Goal: Task Accomplishment & Management: Manage account settings

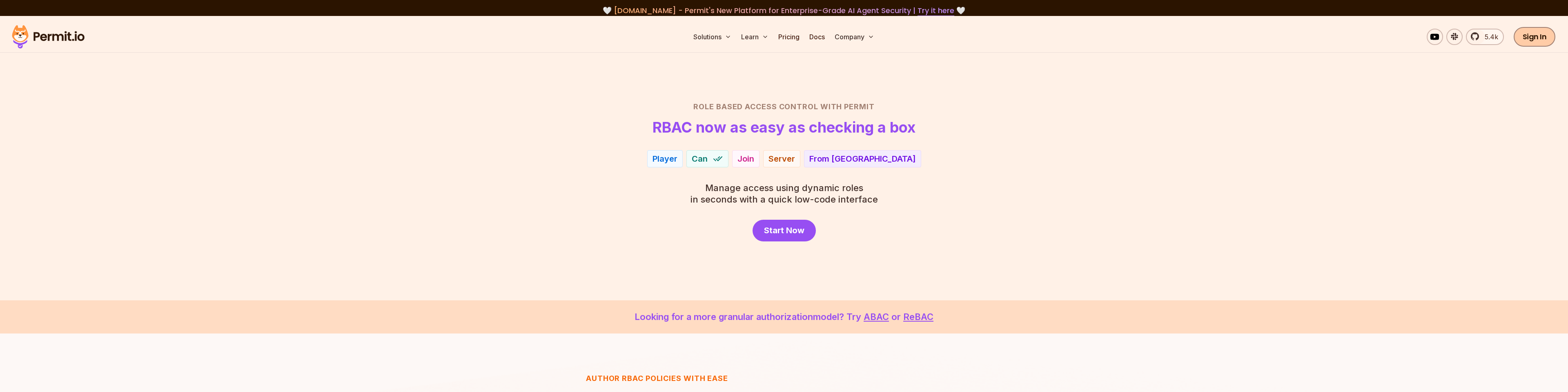
click at [1541, 36] on link "Sign In" at bounding box center [1534, 36] width 42 height 20
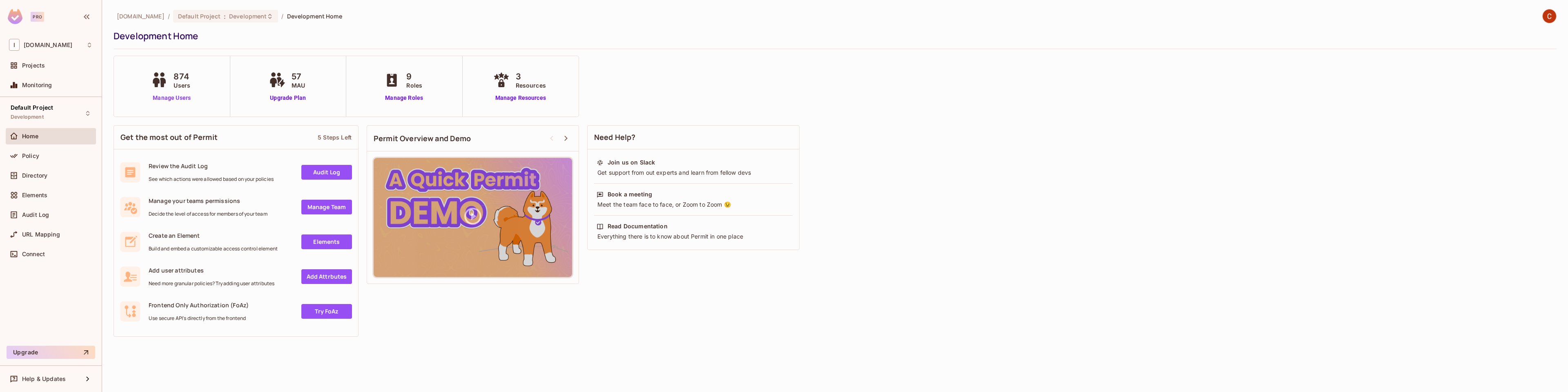
click at [186, 95] on link "Manage Users" at bounding box center [171, 98] width 45 height 9
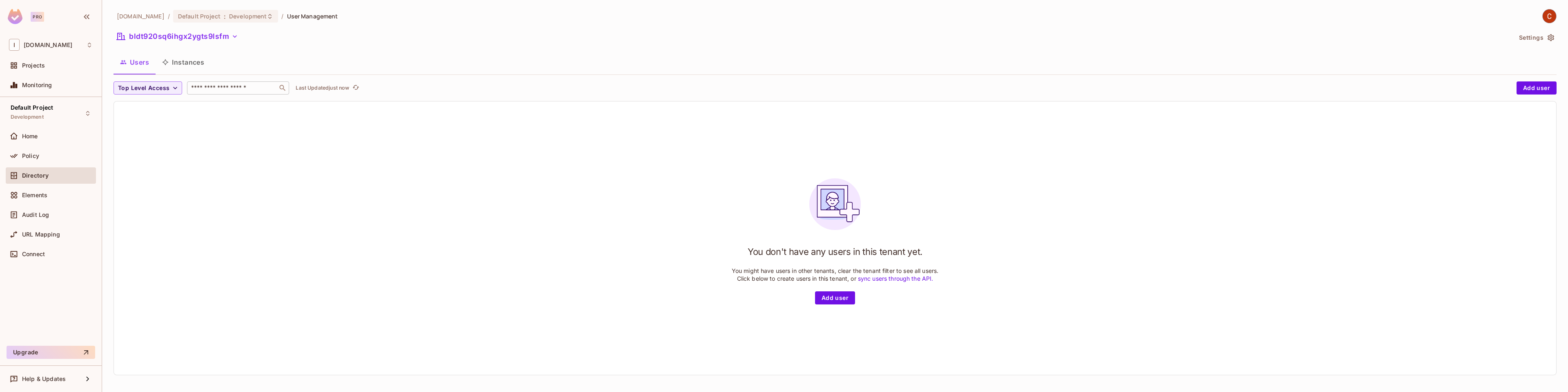
click at [207, 90] on input "text" at bounding box center [232, 87] width 86 height 8
paste input "**********"
type input "**********"
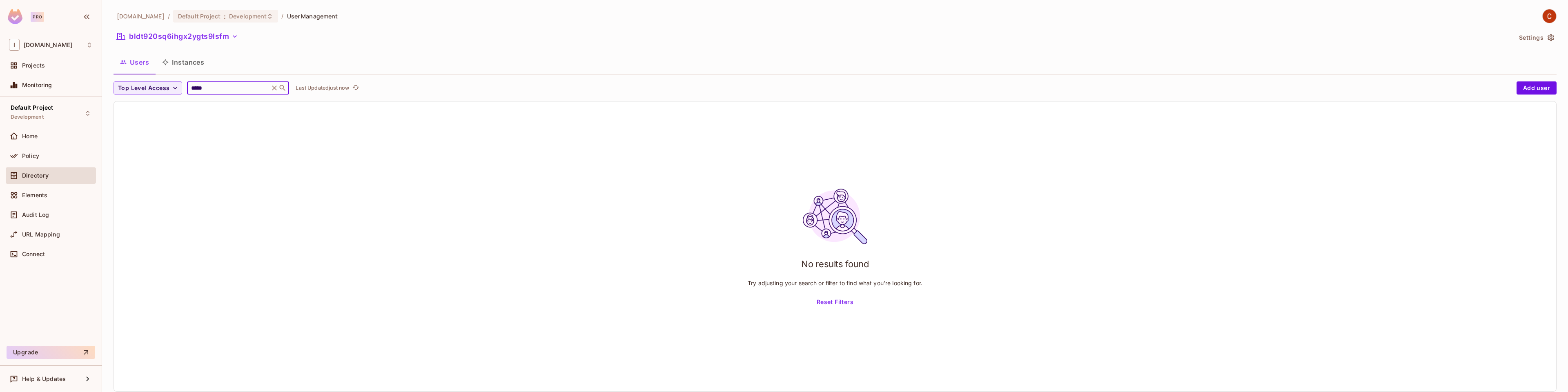
type input "******"
click at [215, 87] on input "******" at bounding box center [227, 87] width 77 height 8
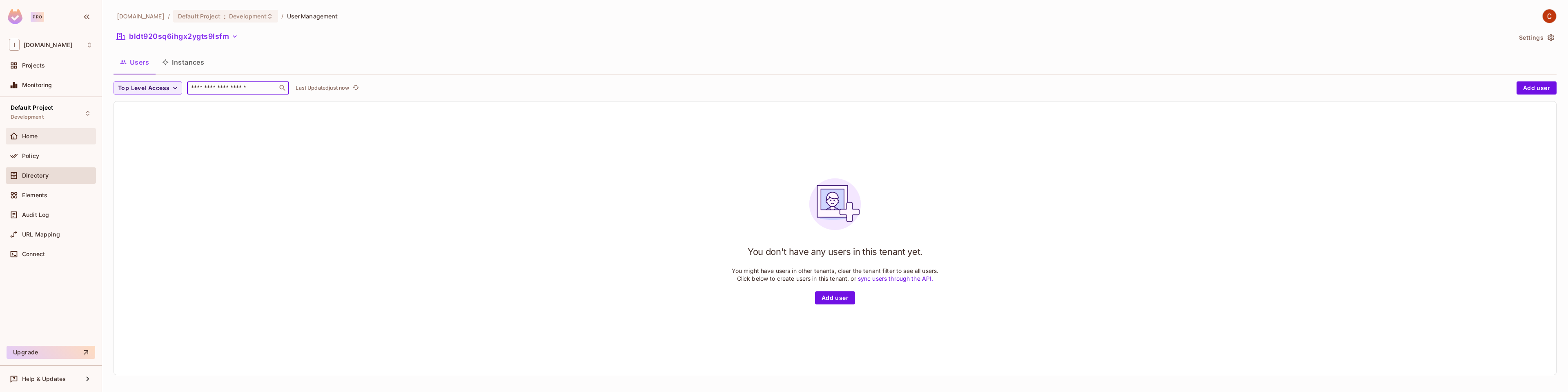
click at [44, 135] on div "Home" at bounding box center [58, 135] width 71 height 6
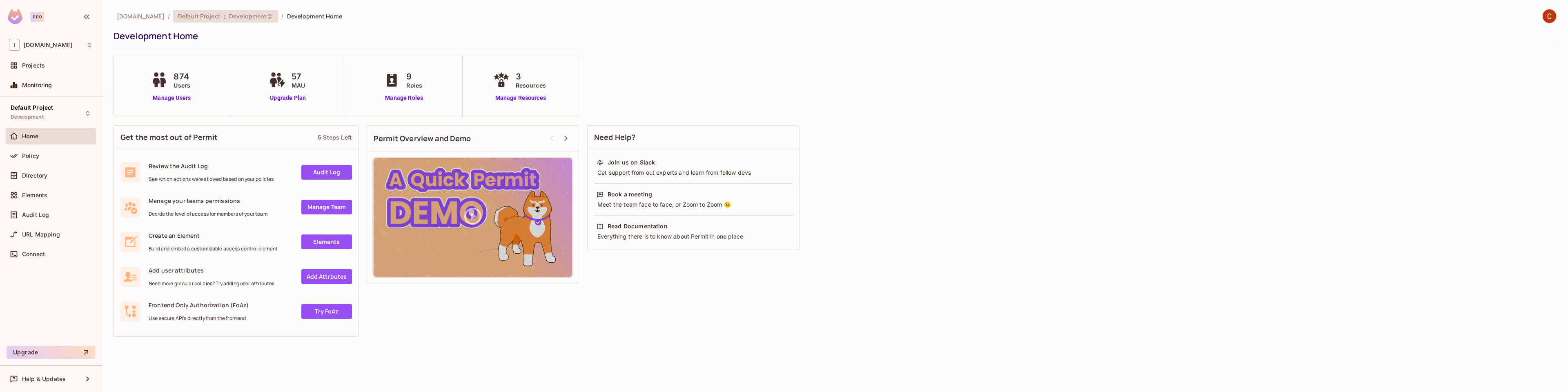
click at [234, 16] on span "Development" at bounding box center [248, 16] width 37 height 8
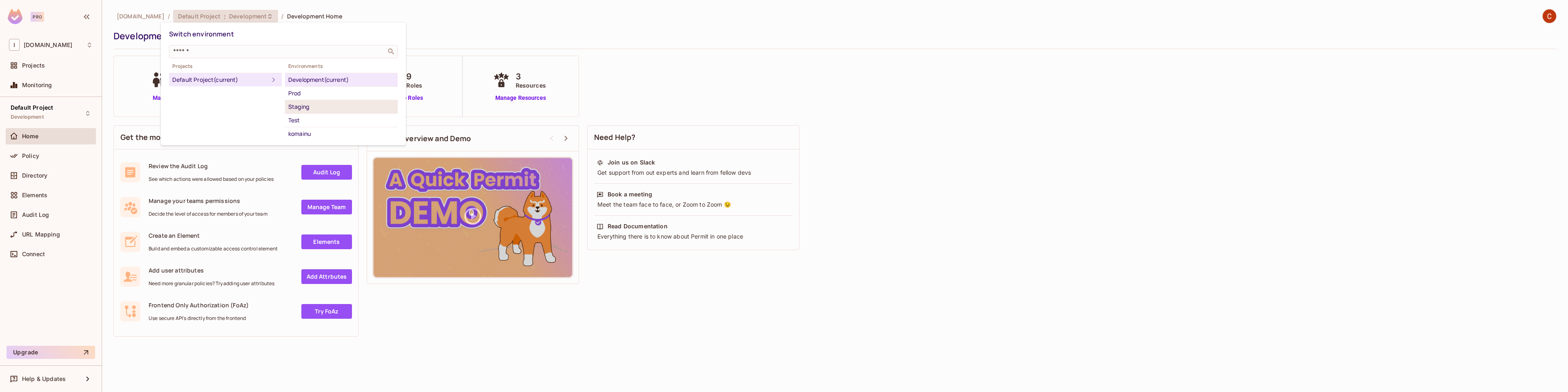
click at [308, 107] on div "Staging" at bounding box center [342, 107] width 107 height 10
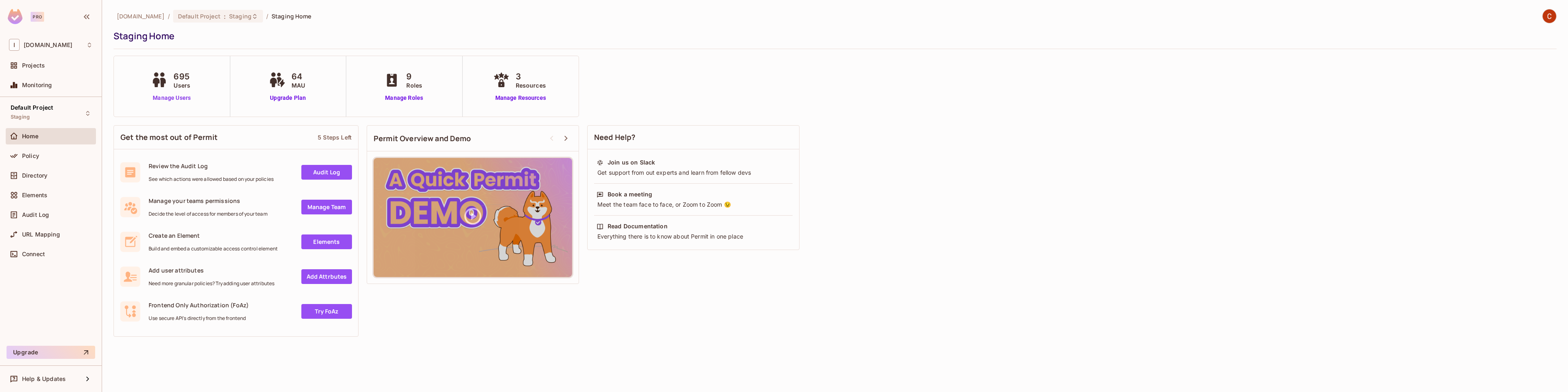
click at [178, 96] on link "Manage Users" at bounding box center [171, 98] width 45 height 9
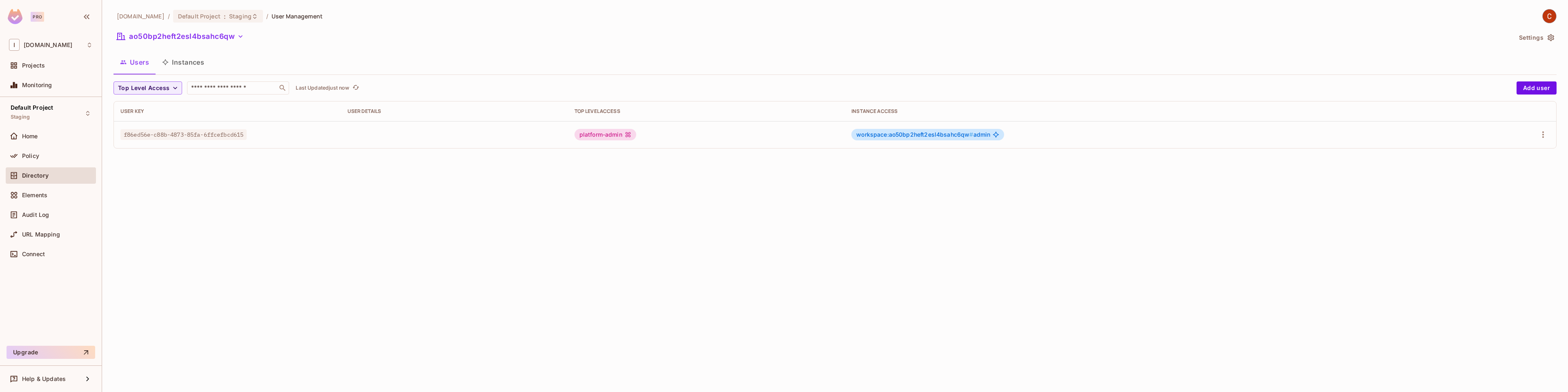
click at [283, 18] on span "User Management" at bounding box center [297, 16] width 51 height 8
click at [184, 66] on button "Instances" at bounding box center [183, 61] width 55 height 20
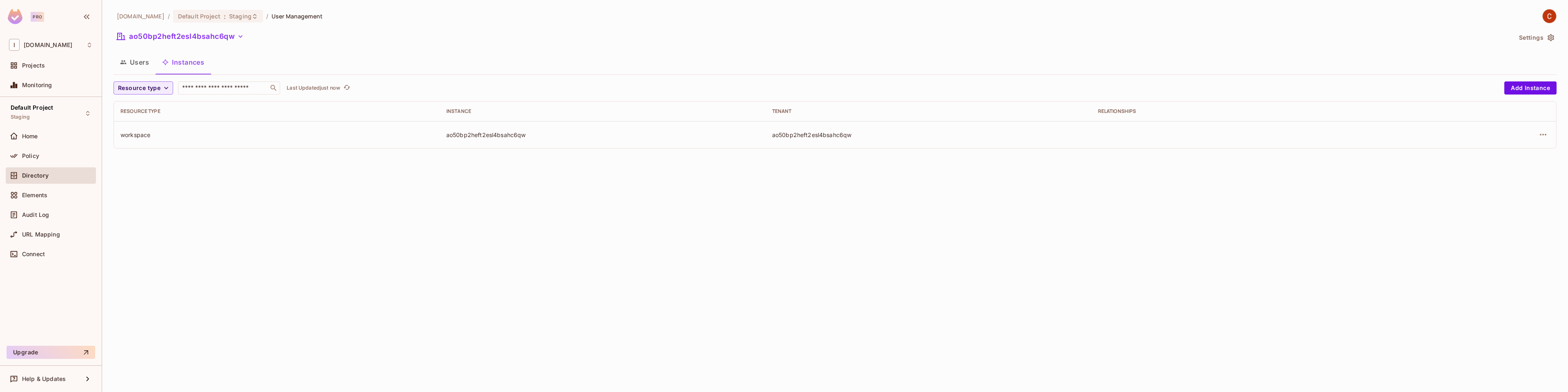
click at [134, 59] on button "Users" at bounding box center [134, 61] width 42 height 20
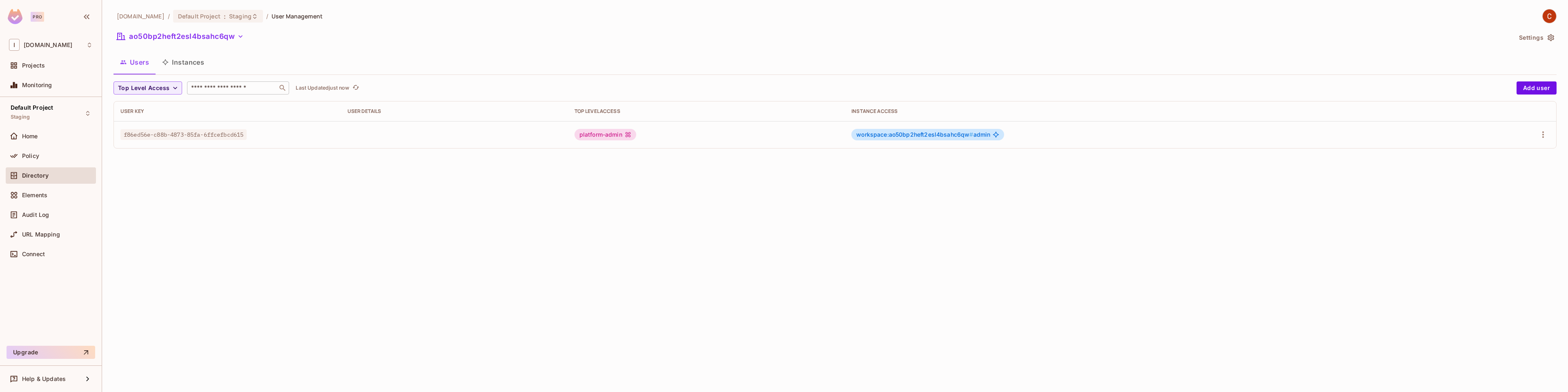
click at [225, 88] on input "text" at bounding box center [232, 87] width 86 height 8
click at [286, 140] on td "f86ed56e-c88b-4873-85fa-6ffcefbcd615" at bounding box center [227, 134] width 227 height 27
click at [41, 195] on span "Elements" at bounding box center [35, 195] width 26 height 6
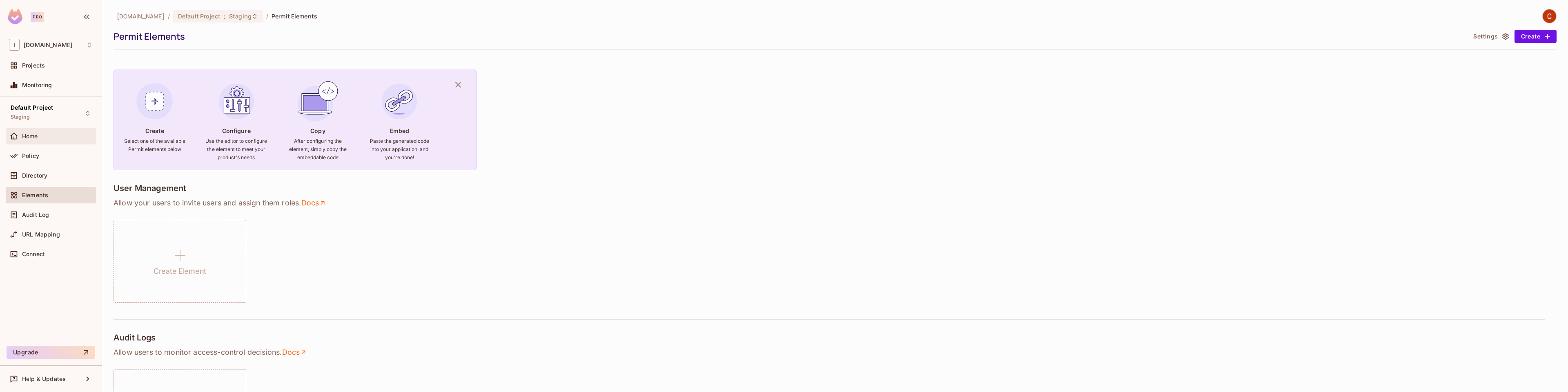
click at [36, 131] on div "Home" at bounding box center [51, 136] width 91 height 16
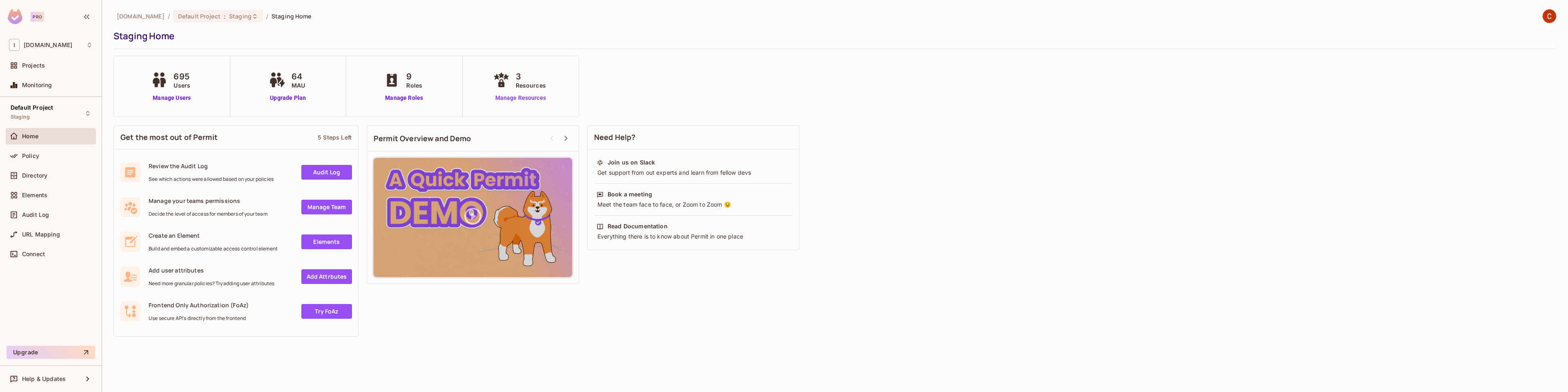
click at [530, 100] on link "Manage Resources" at bounding box center [520, 98] width 59 height 9
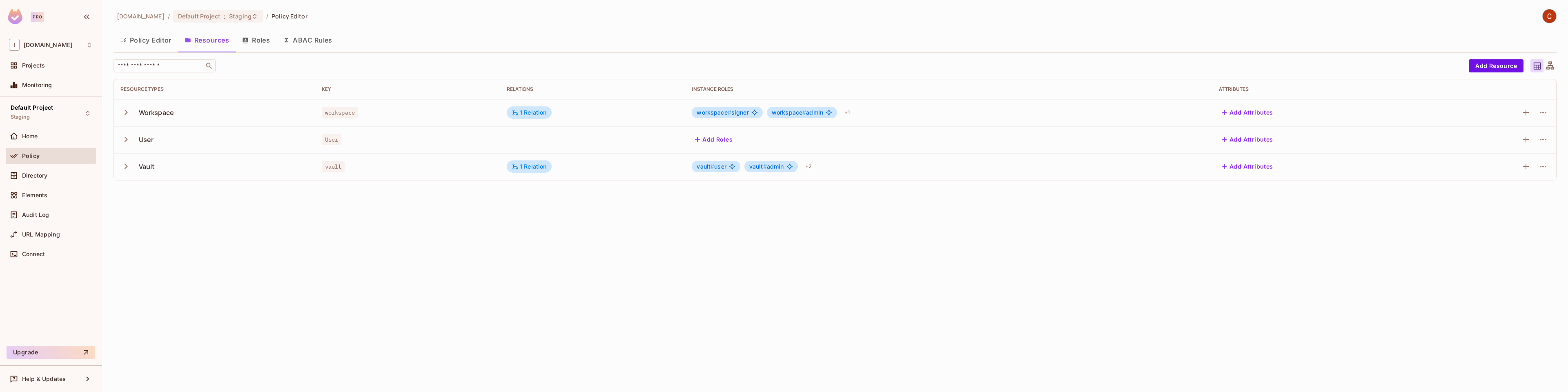
click at [129, 163] on icon "button" at bounding box center [126, 166] width 11 height 11
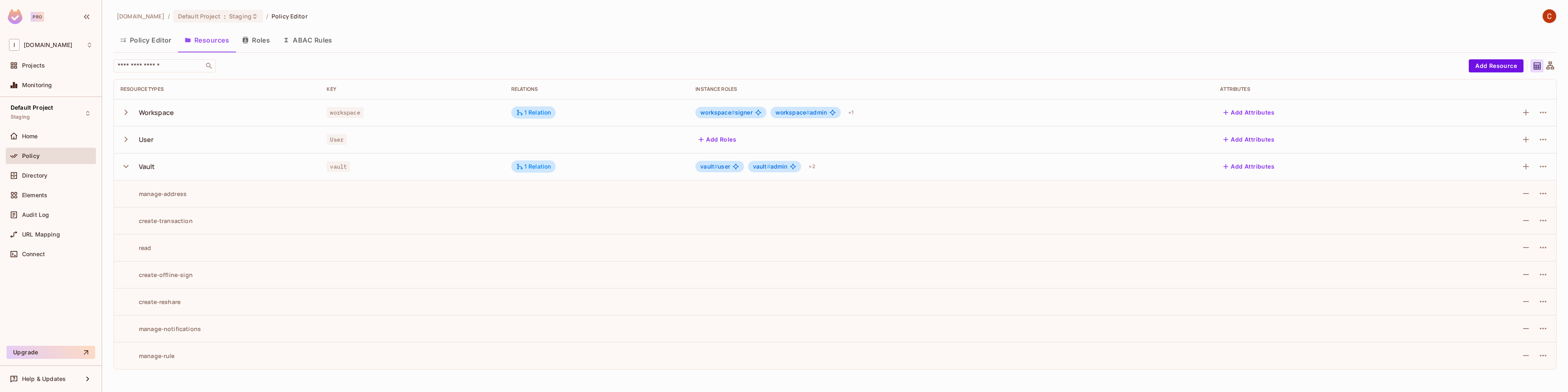
click at [256, 44] on button "Roles" at bounding box center [256, 40] width 41 height 20
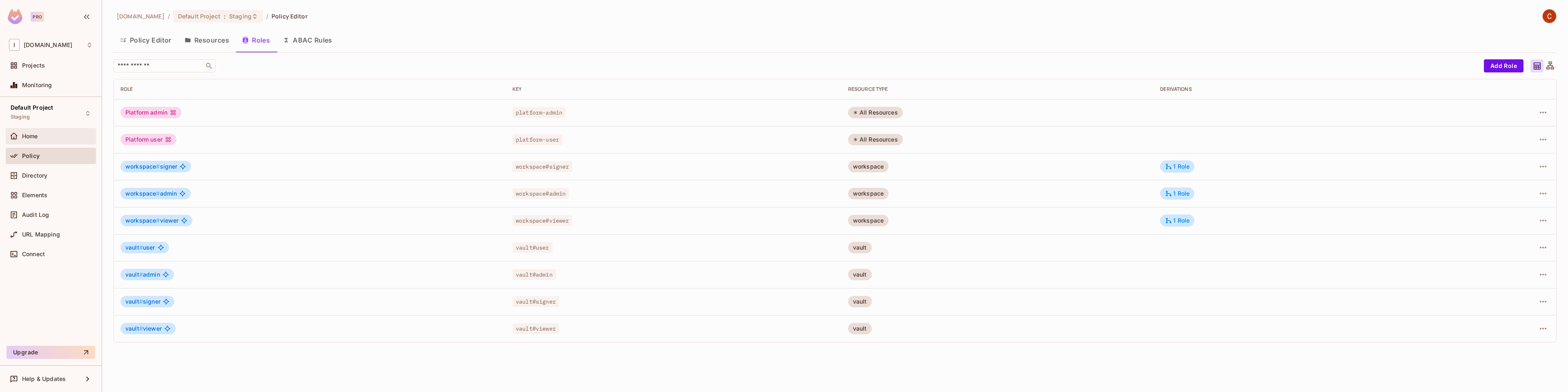
click at [44, 137] on div "Home" at bounding box center [58, 135] width 71 height 6
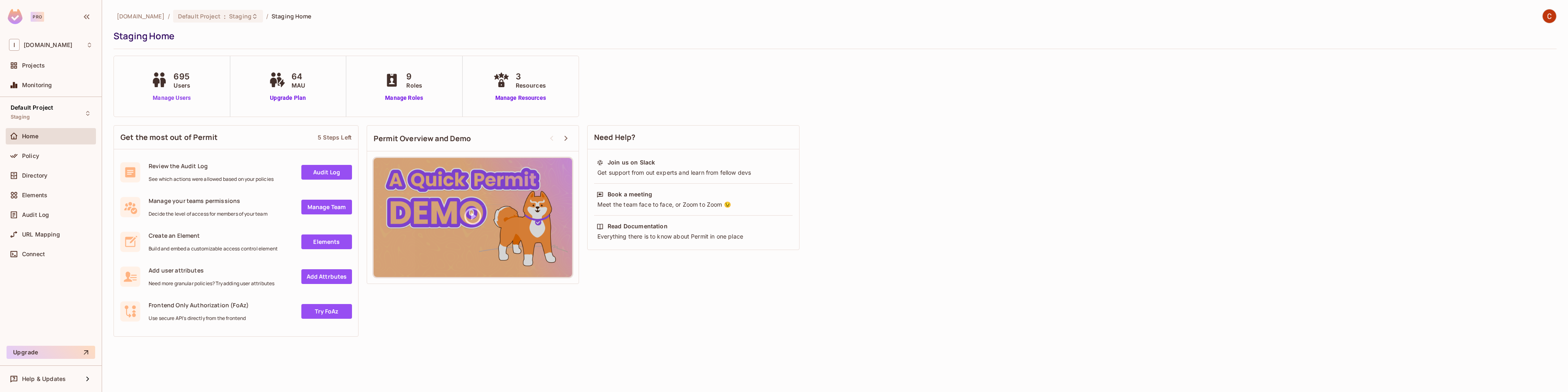
click at [174, 98] on link "Manage Users" at bounding box center [171, 98] width 45 height 9
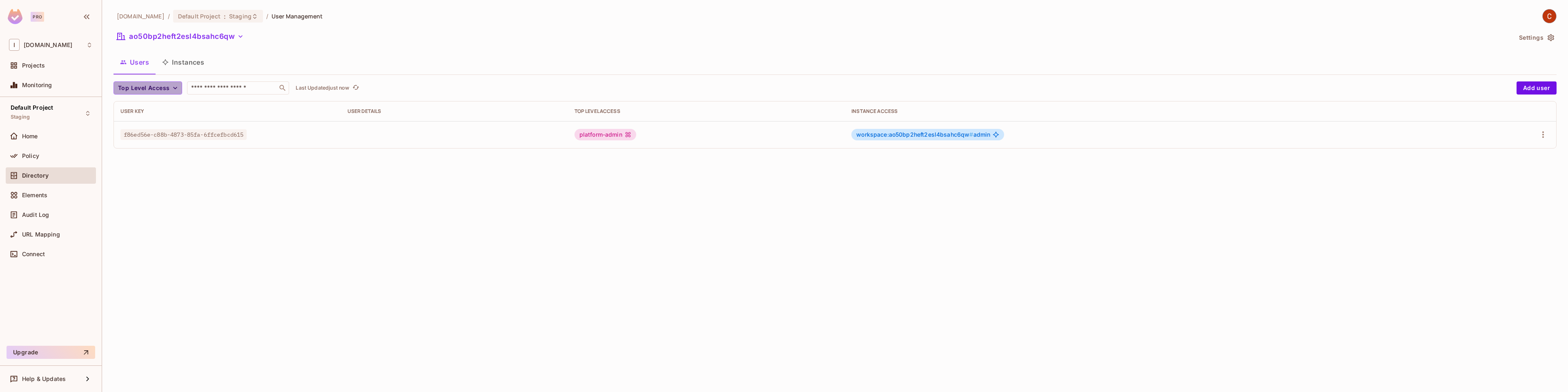
click at [138, 87] on span "Top Level Access" at bounding box center [144, 87] width 51 height 10
click at [139, 109] on span "Platform admin" at bounding box center [140, 106] width 41 height 8
click at [361, 87] on icon "refresh" at bounding box center [360, 87] width 7 height 7
click at [226, 89] on input "text" at bounding box center [226, 87] width 86 height 8
